Goal: Book appointment/travel/reservation

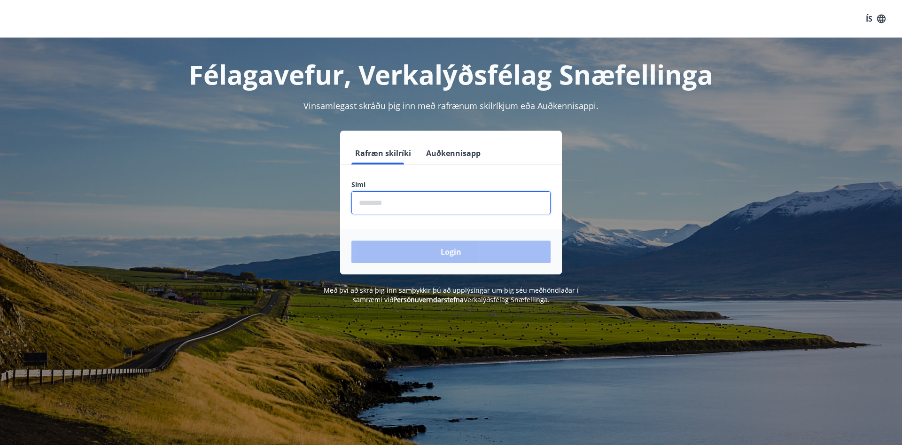
click at [394, 205] on input "phone" at bounding box center [451, 202] width 199 height 23
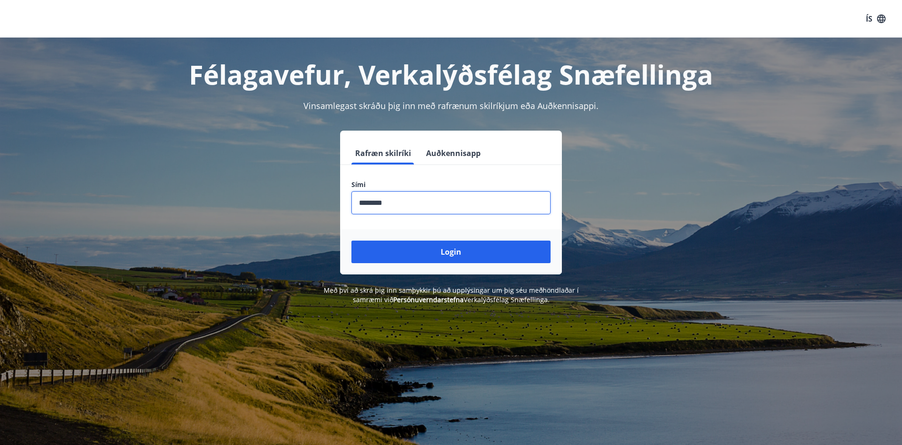
type input "********"
click at [415, 246] on button "Login" at bounding box center [451, 252] width 199 height 23
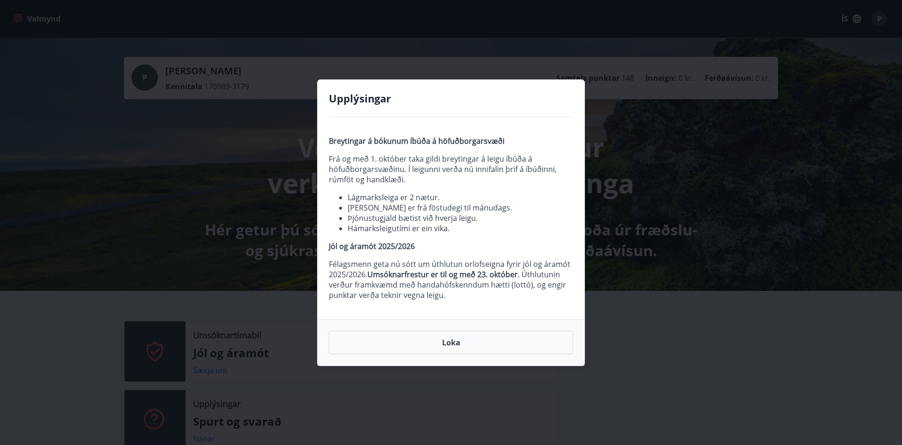
click at [451, 347] on button "Loka" at bounding box center [451, 343] width 244 height 24
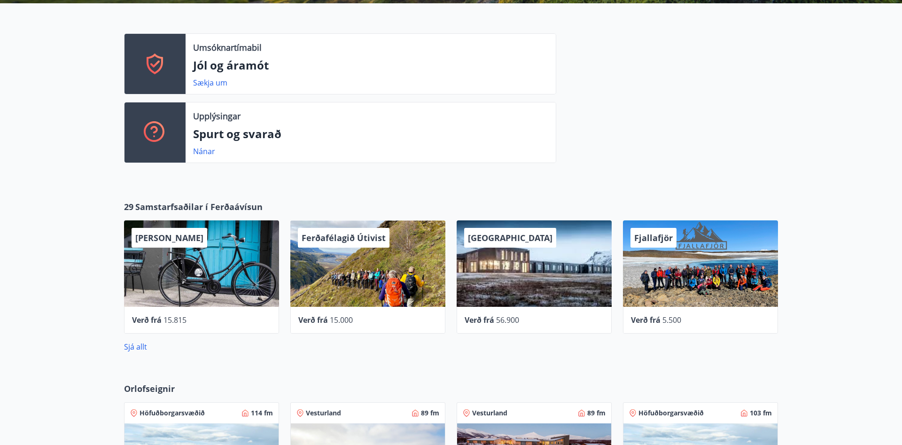
scroll to position [557, 0]
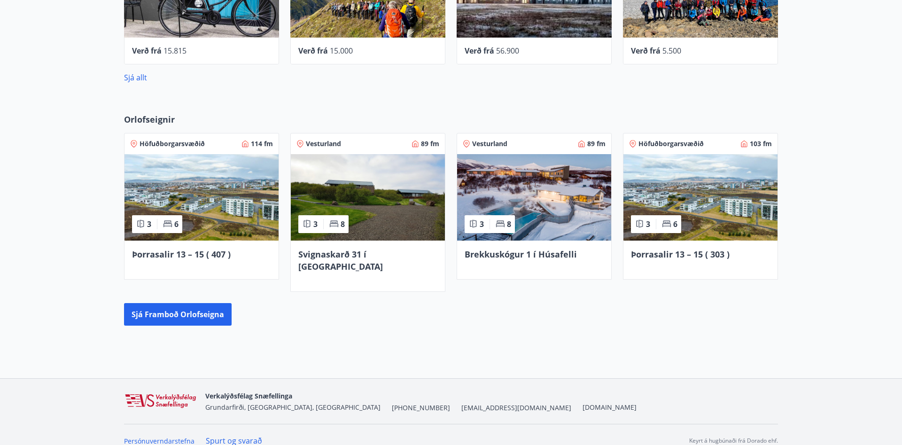
click at [241, 234] on img at bounding box center [202, 197] width 154 height 86
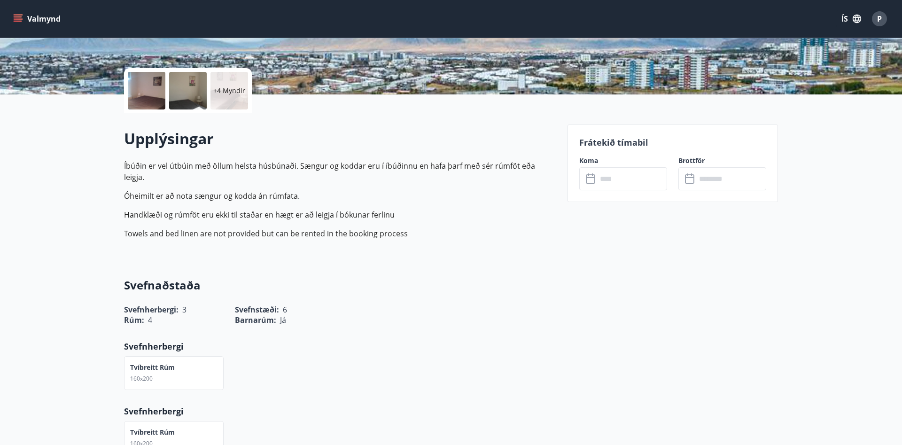
scroll to position [192, 0]
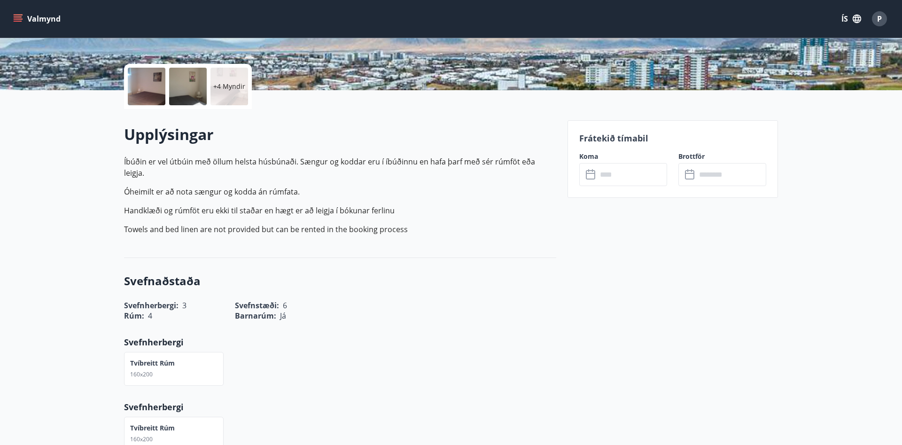
click at [625, 181] on input "text" at bounding box center [632, 174] width 70 height 23
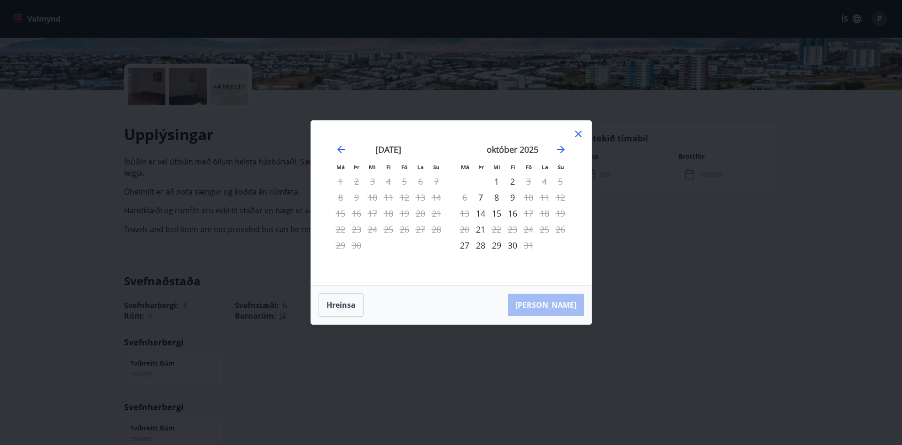
click at [11, 217] on div "Má Þr Mi Fi Fö La Su Má Þr Mi Fi Fö La Su ágúst 2025 1 2 3 4 5 6 7 8 9 10 11 12…" at bounding box center [451, 222] width 902 height 445
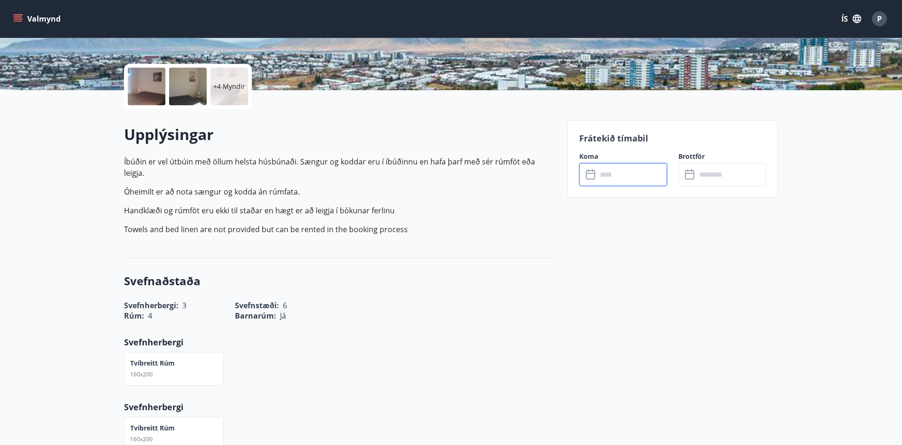
scroll to position [0, 0]
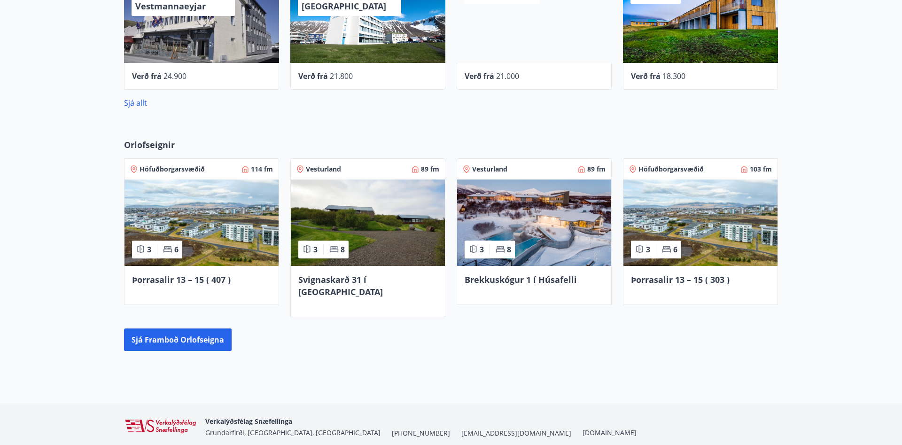
scroll to position [557, 0]
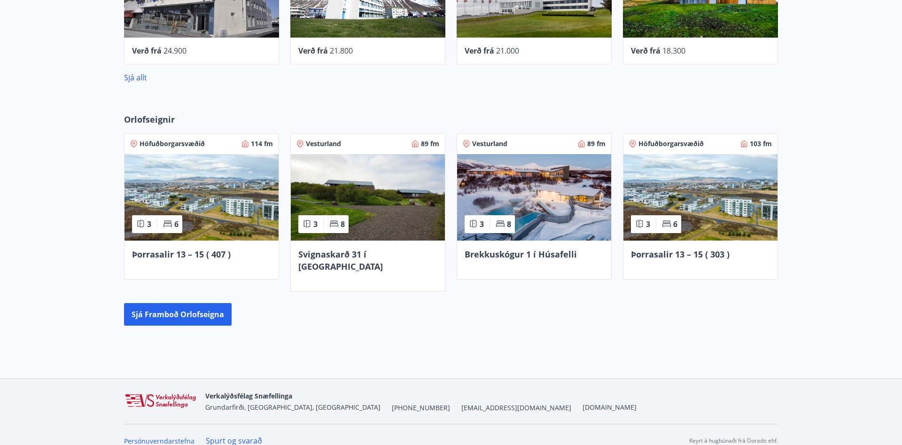
click at [687, 183] on img at bounding box center [701, 197] width 154 height 86
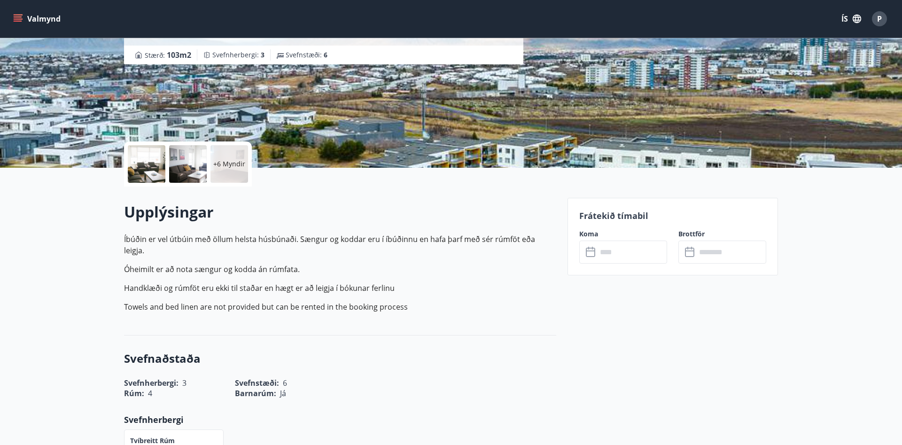
scroll to position [144, 0]
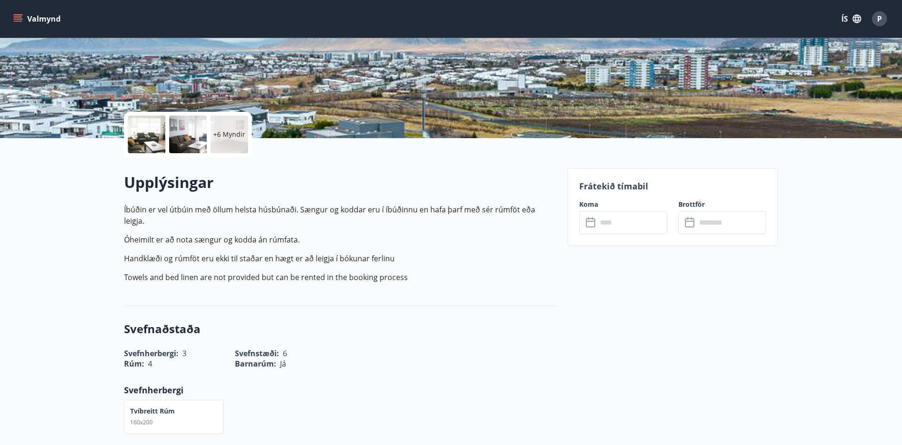
click at [624, 217] on input "text" at bounding box center [632, 222] width 70 height 23
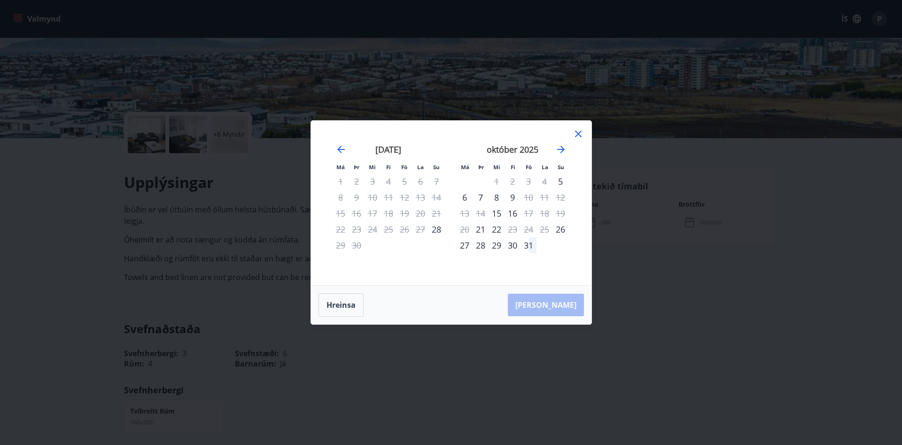
click at [577, 137] on icon at bounding box center [578, 133] width 11 height 11
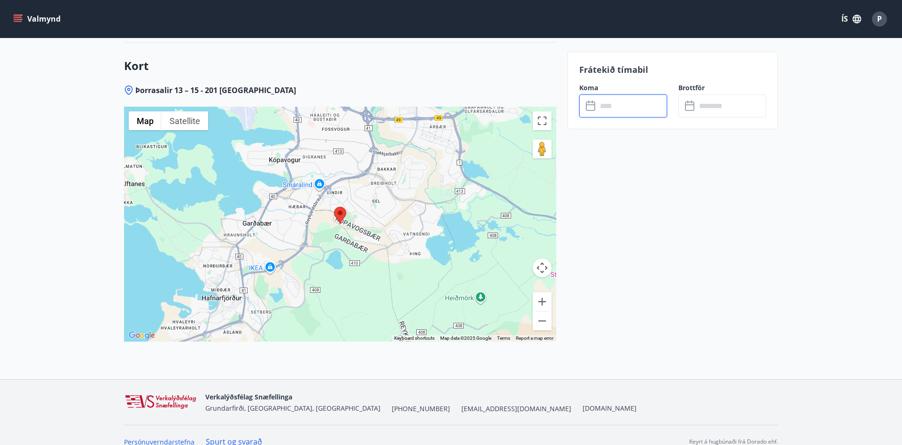
scroll to position [1296, 0]
